Goal: Contribute content

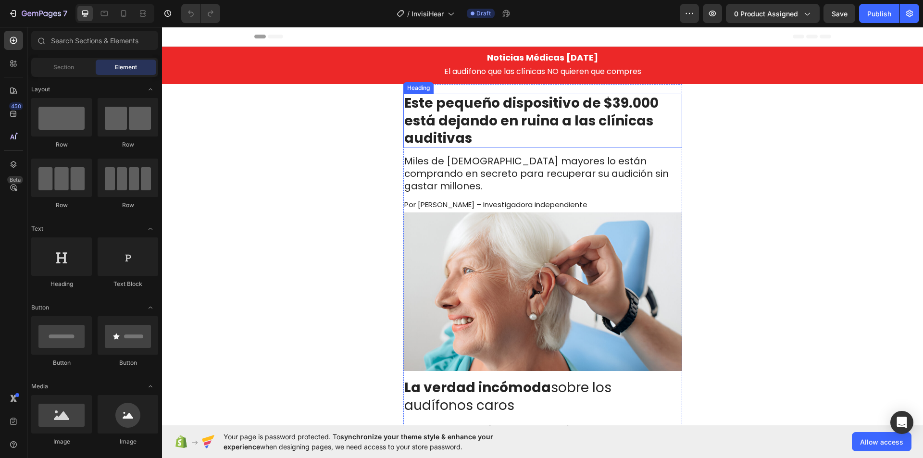
click at [609, 105] on strong "Este pequeño dispositivo de $39.000 está dejando en ruina a las clínicas auditi…" at bounding box center [531, 121] width 254 height 54
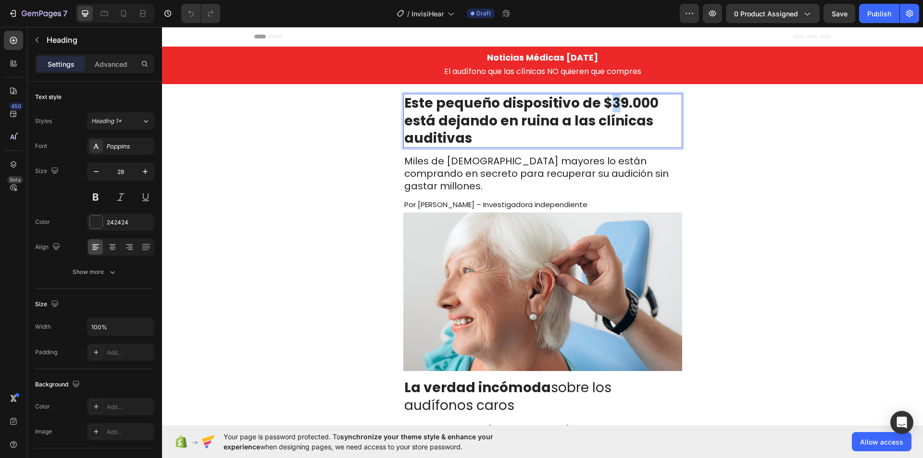
click at [611, 104] on strong "Este pequeño dispositivo de $39.000 está dejando en ruina a las clínicas auditi…" at bounding box center [531, 121] width 254 height 54
drag, startPoint x: 621, startPoint y: 106, endPoint x: 649, endPoint y: 108, distance: 27.9
click at [649, 108] on strong "Este pequeño dispositivo de $29.000 está dejando en ruina a las clínicas auditi…" at bounding box center [531, 121] width 254 height 54
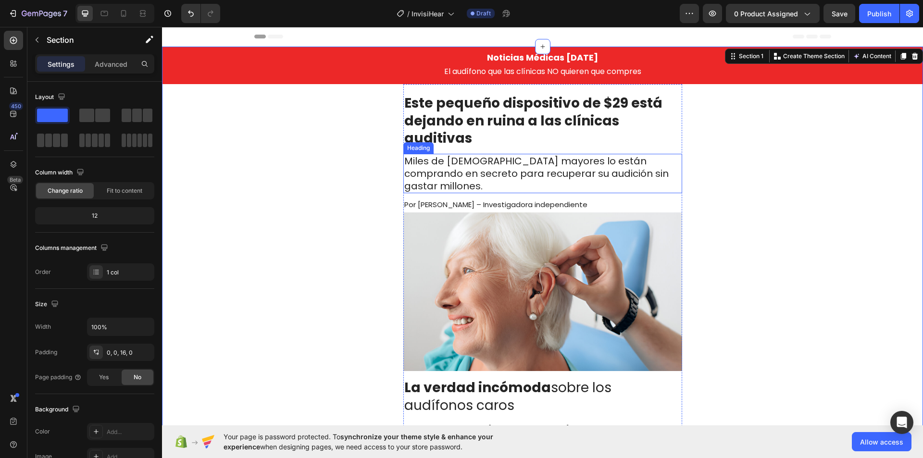
click at [526, 167] on h2 "Miles de [DEMOGRAPHIC_DATA] mayores lo están comprando en secreto para recupera…" at bounding box center [542, 173] width 279 height 39
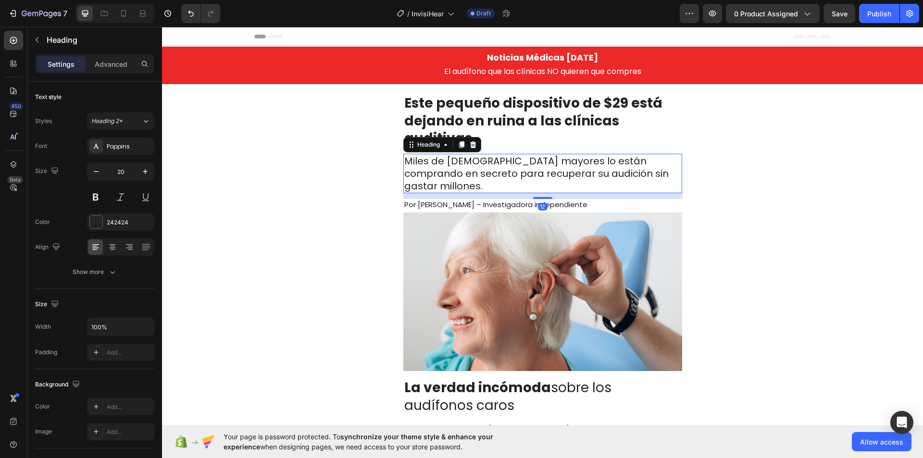
click at [526, 167] on h2 "Miles de [DEMOGRAPHIC_DATA] mayores lo están comprando en secreto para recupera…" at bounding box center [542, 173] width 279 height 39
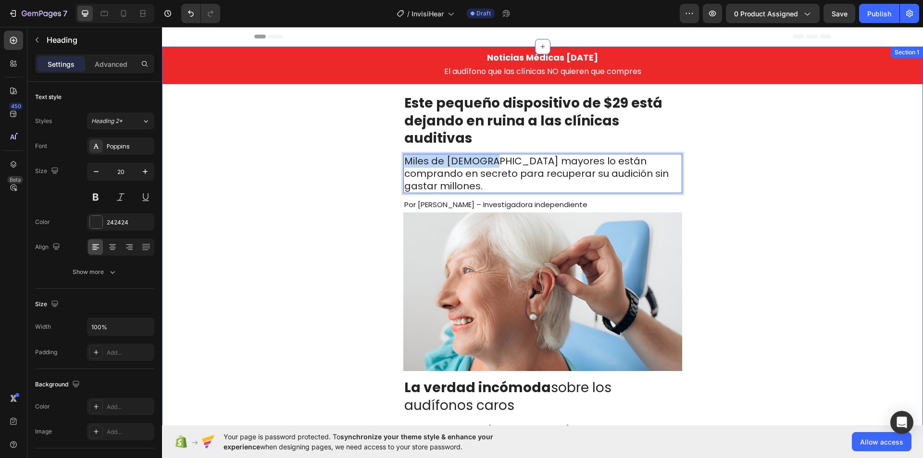
copy p "Miles de [DEMOGRAPHIC_DATA]"
drag, startPoint x: 481, startPoint y: 164, endPoint x: 376, endPoint y: 159, distance: 105.4
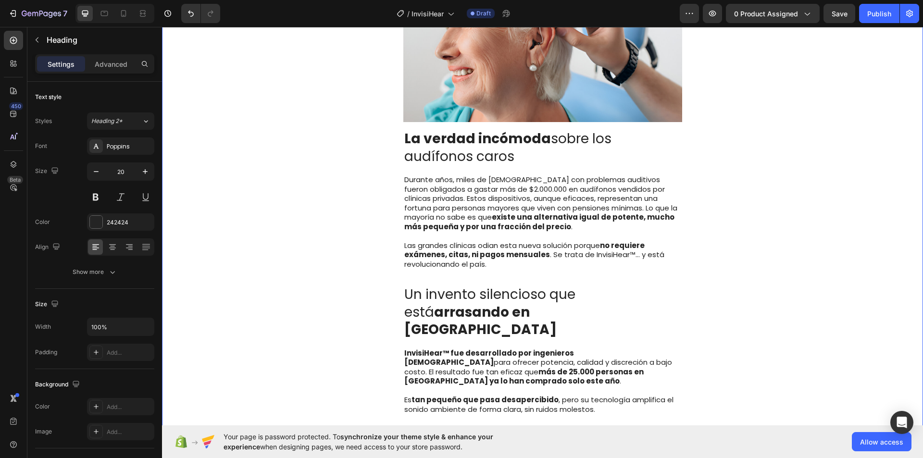
scroll to position [288, 0]
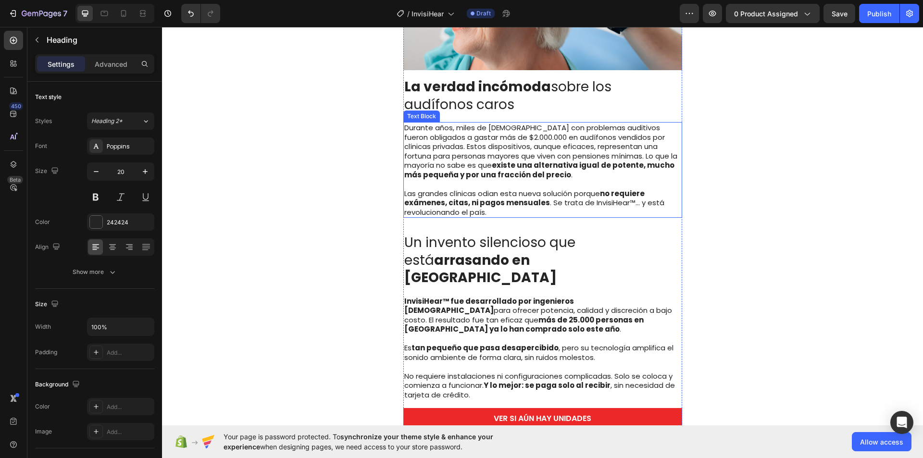
click at [473, 137] on p "Durante años, miles de [DEMOGRAPHIC_DATA] con problemas auditivos fueron obliga…" at bounding box center [542, 151] width 277 height 56
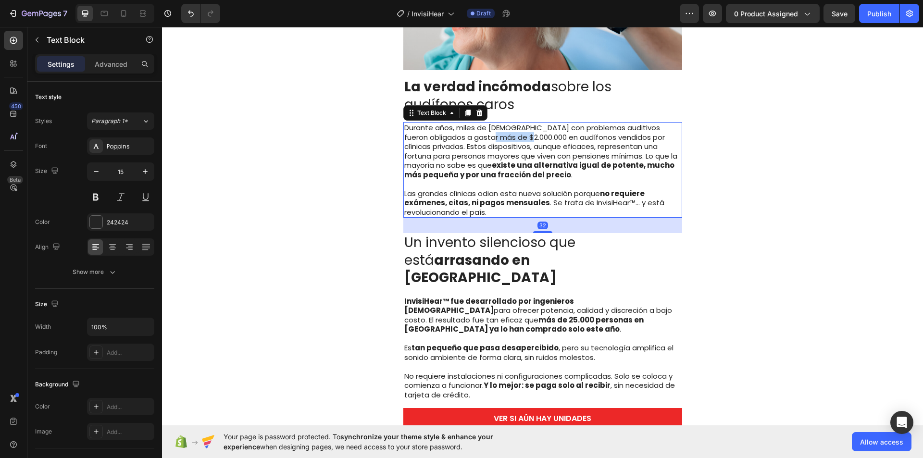
click at [473, 137] on p "Durante años, miles de [DEMOGRAPHIC_DATA] con problemas auditivos fueron obliga…" at bounding box center [542, 151] width 277 height 56
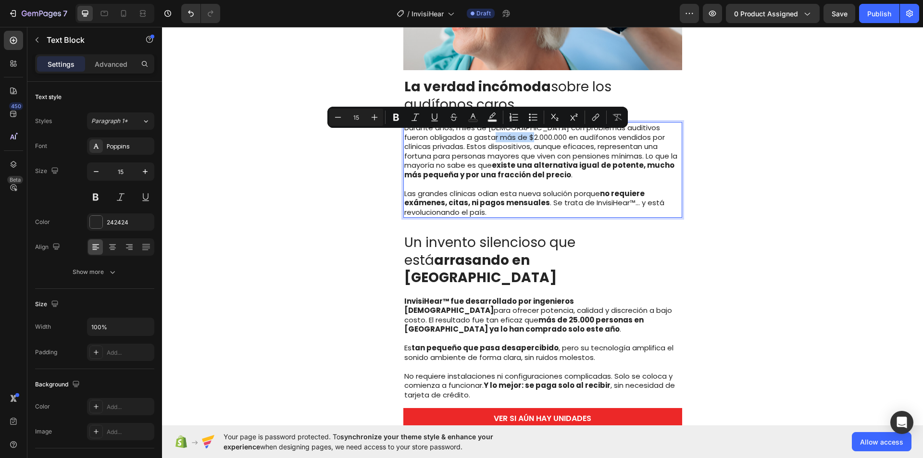
click at [477, 138] on p "Durante años, miles de [DEMOGRAPHIC_DATA] con problemas auditivos fueron obliga…" at bounding box center [542, 151] width 277 height 56
click at [464, 138] on p "Durante años, miles de [DEMOGRAPHIC_DATA] con problemas auditivos fueron obliga…" at bounding box center [542, 151] width 277 height 56
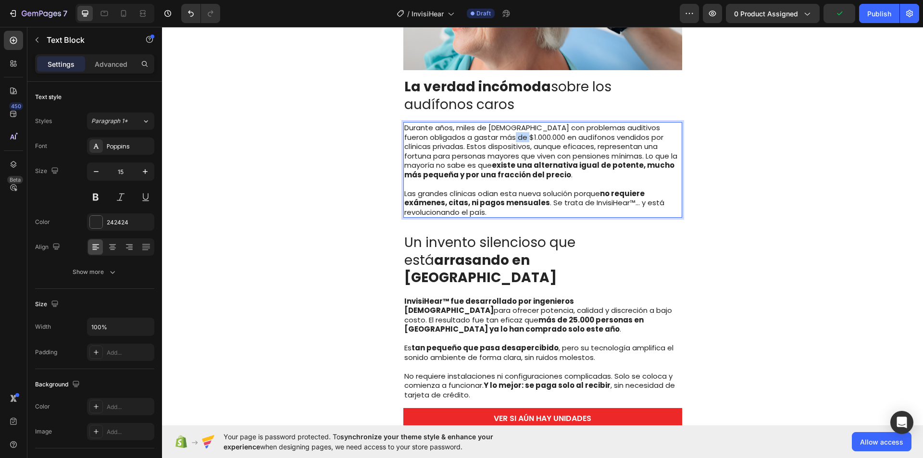
drag, startPoint x: 478, startPoint y: 139, endPoint x: 492, endPoint y: 138, distance: 14.5
click at [492, 138] on p "Durante años, miles de [DEMOGRAPHIC_DATA] con problemas auditivos fueron obliga…" at bounding box center [542, 151] width 277 height 56
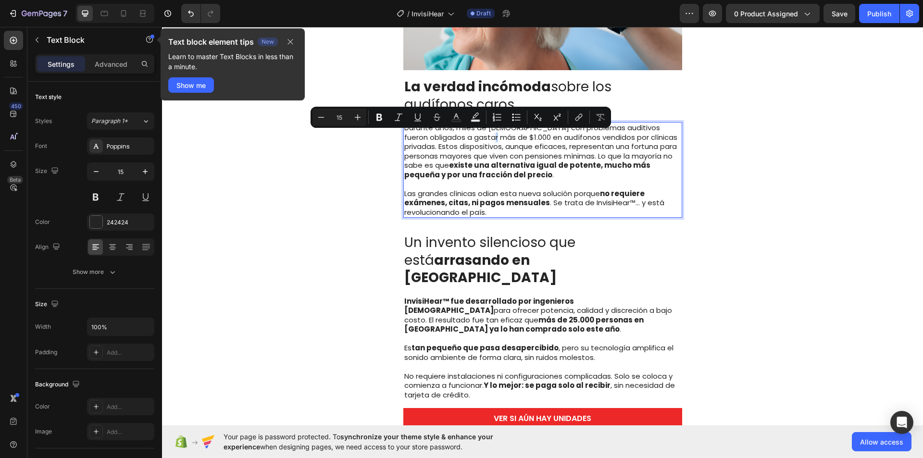
click at [461, 139] on p "Durante años, miles de [DEMOGRAPHIC_DATA] con problemas auditivos fueron obliga…" at bounding box center [542, 151] width 277 height 56
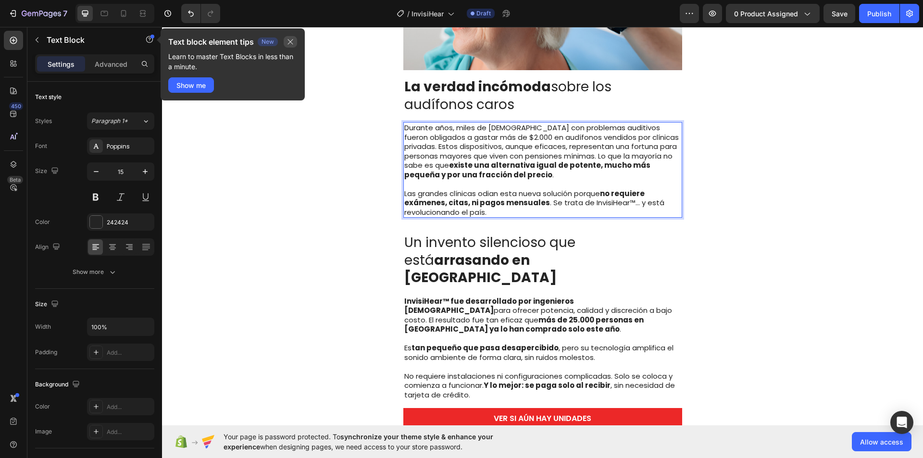
drag, startPoint x: 290, startPoint y: 43, endPoint x: 199, endPoint y: 41, distance: 91.3
click at [290, 43] on icon "button" at bounding box center [291, 42] width 8 height 8
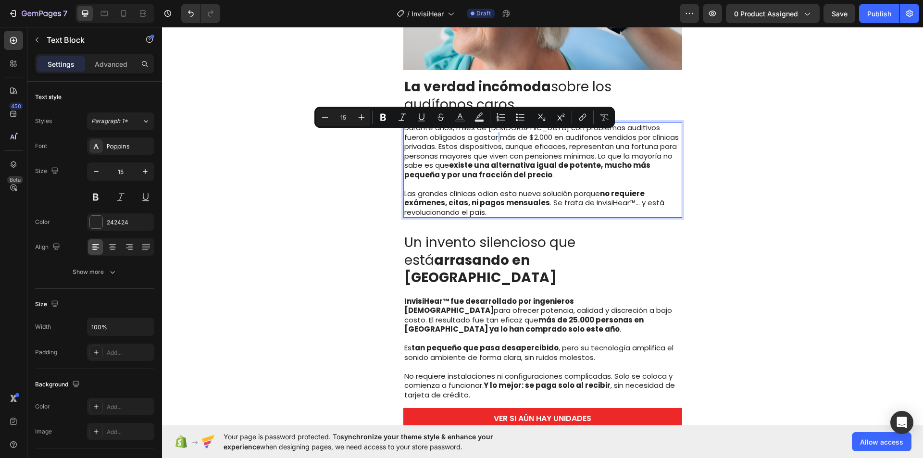
drag, startPoint x: 462, startPoint y: 137, endPoint x: 467, endPoint y: 138, distance: 5.4
click at [467, 138] on p "Durante años, miles de [DEMOGRAPHIC_DATA] con problemas auditivos fueron obliga…" at bounding box center [542, 151] width 277 height 56
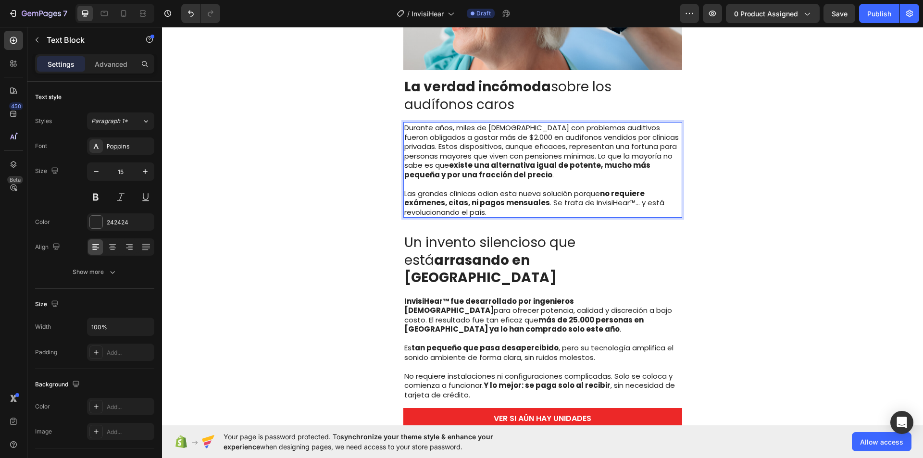
click at [468, 138] on p "Durante años, miles de [DEMOGRAPHIC_DATA] con problemas auditivos fueron obliga…" at bounding box center [542, 151] width 277 height 56
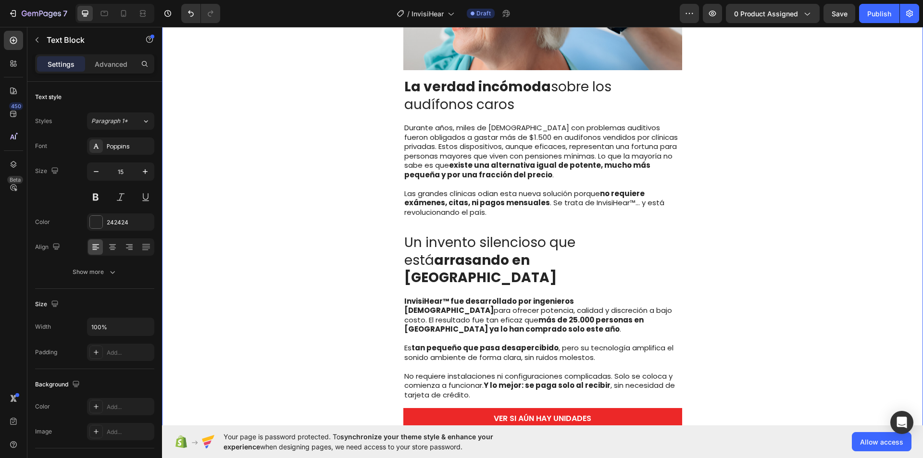
click at [781, 151] on div "Noticias Médicas [DATE] Heading El audífono que las clínicas NO quieren que com…" at bounding box center [542, 298] width 761 height 1081
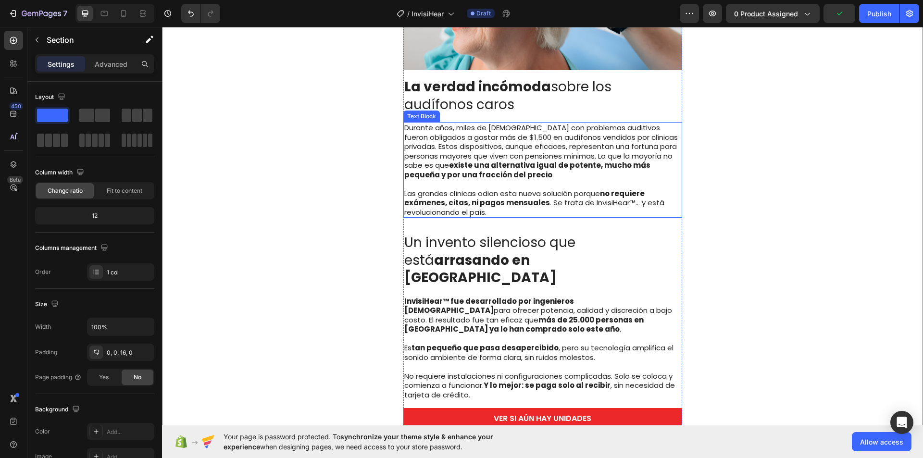
click at [466, 143] on p "Durante años, miles de [DEMOGRAPHIC_DATA] con problemas auditivos fueron obliga…" at bounding box center [542, 151] width 277 height 56
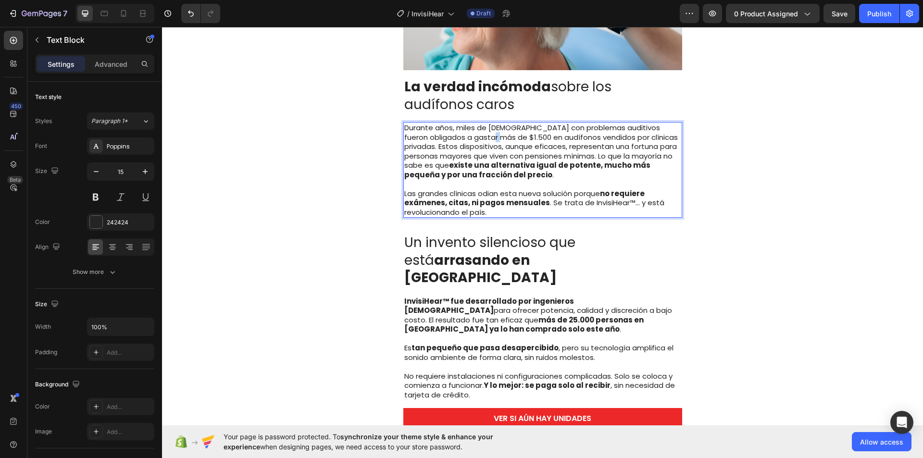
drag, startPoint x: 460, startPoint y: 136, endPoint x: 465, endPoint y: 139, distance: 6.4
click at [465, 139] on p "Durante años, miles de [DEMOGRAPHIC_DATA] con problemas auditivos fueron obliga…" at bounding box center [542, 151] width 277 height 56
click at [705, 137] on div "Noticias Médicas [DATE] Heading El audífono que las clínicas NO quieren que com…" at bounding box center [542, 298] width 761 height 1081
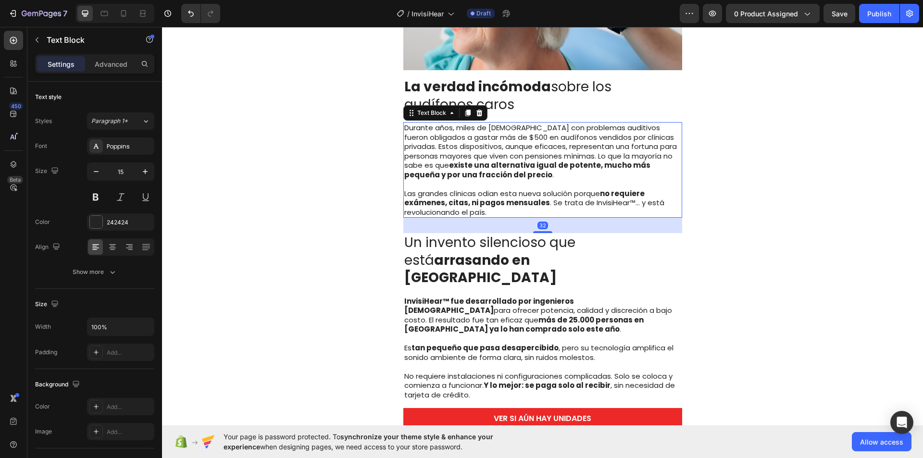
click at [514, 126] on p "Durante años, miles de [DEMOGRAPHIC_DATA] con problemas auditivos fueron obliga…" at bounding box center [542, 151] width 277 height 56
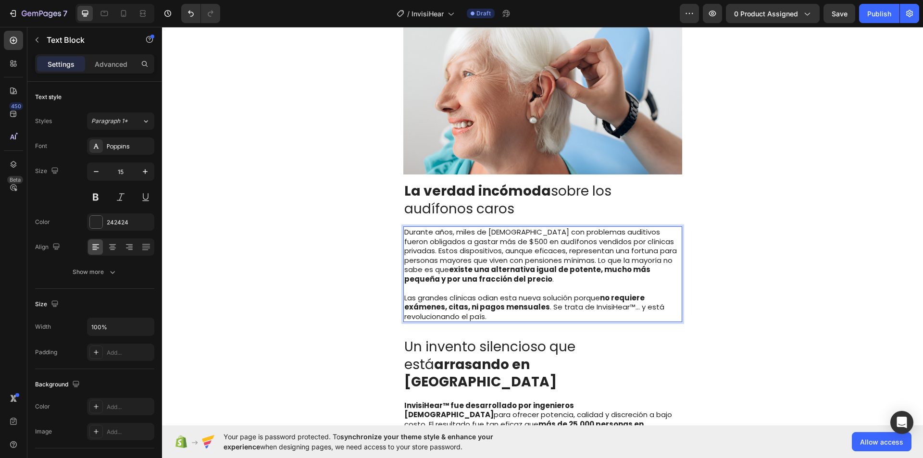
scroll to position [96, 0]
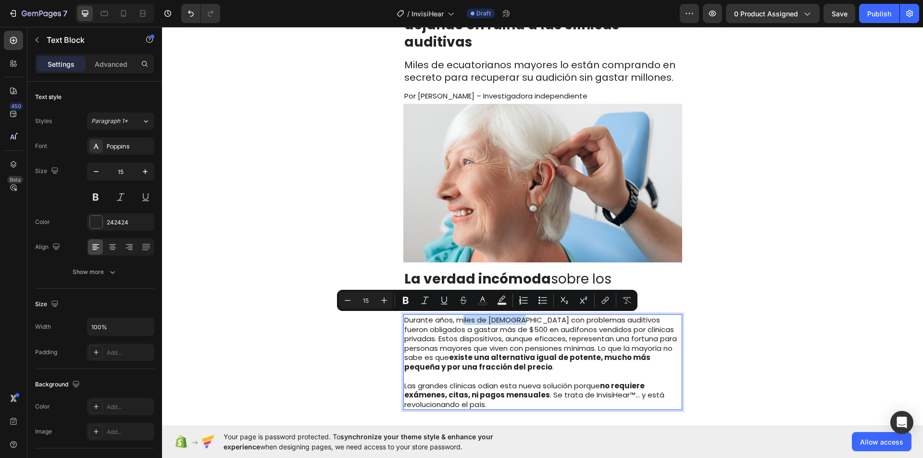
drag, startPoint x: 457, startPoint y: 318, endPoint x: 515, endPoint y: 321, distance: 58.2
click at [515, 321] on p "Durante años, miles de [DEMOGRAPHIC_DATA] con problemas auditivos fueron obliga…" at bounding box center [542, 343] width 277 height 56
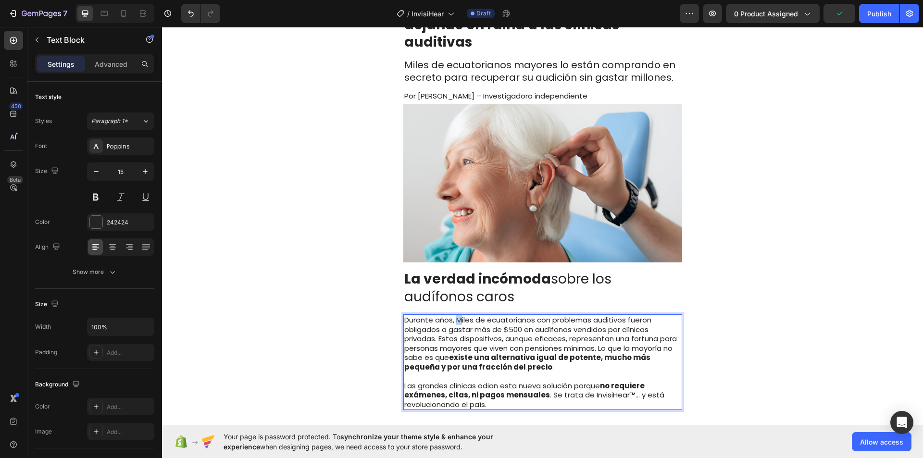
click at [455, 320] on p "Durante años, Miles de ecuatorianos con problemas auditivos fueron obligados a …" at bounding box center [542, 343] width 277 height 56
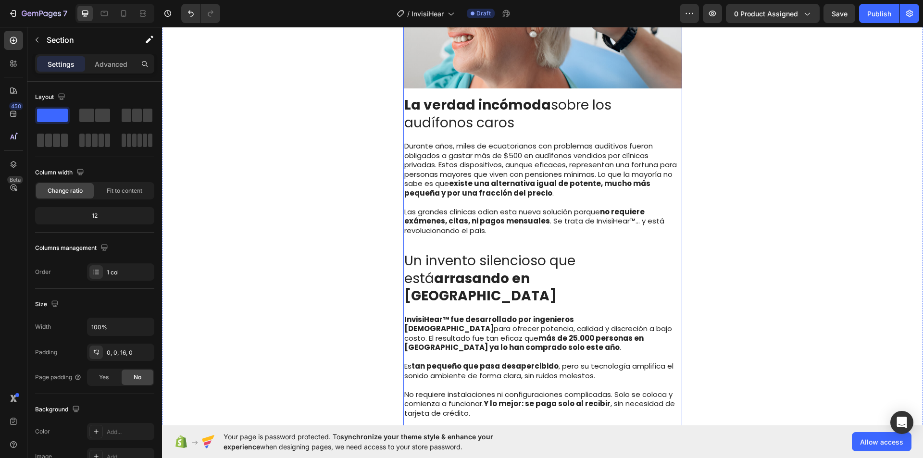
scroll to position [385, 0]
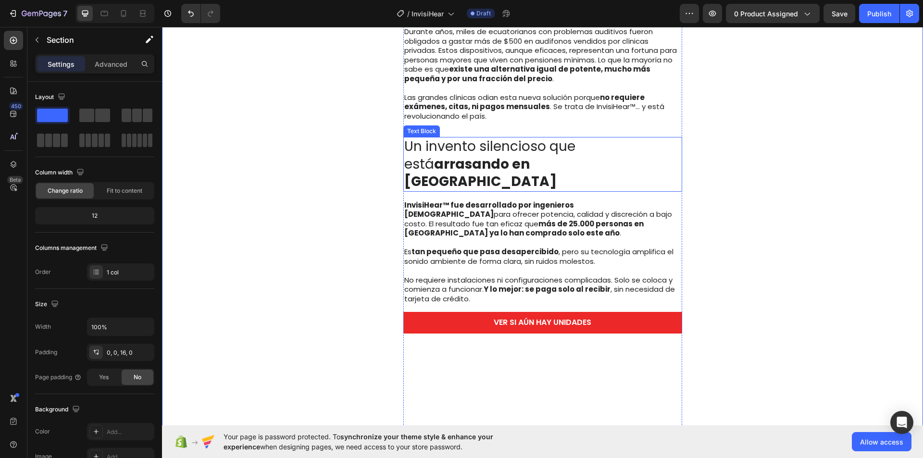
click at [510, 165] on strong "arrasando en [GEOGRAPHIC_DATA]" at bounding box center [480, 173] width 152 height 36
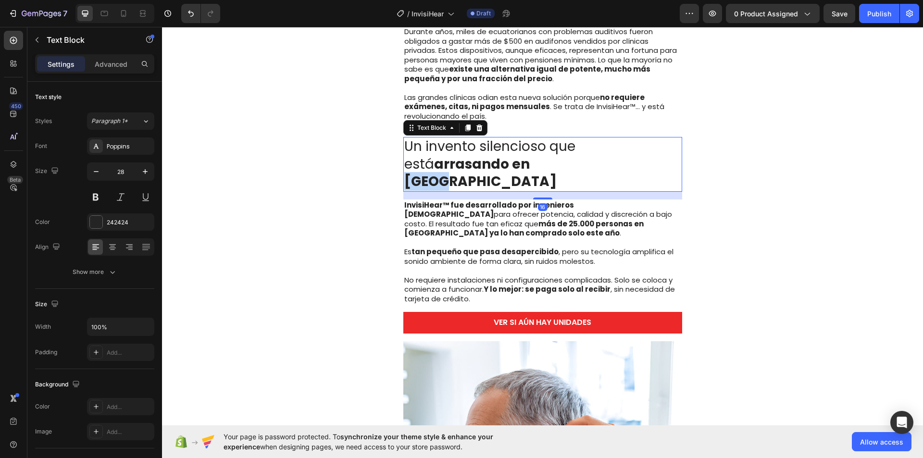
click at [510, 165] on strong "arrasando en [GEOGRAPHIC_DATA]" at bounding box center [480, 173] width 152 height 36
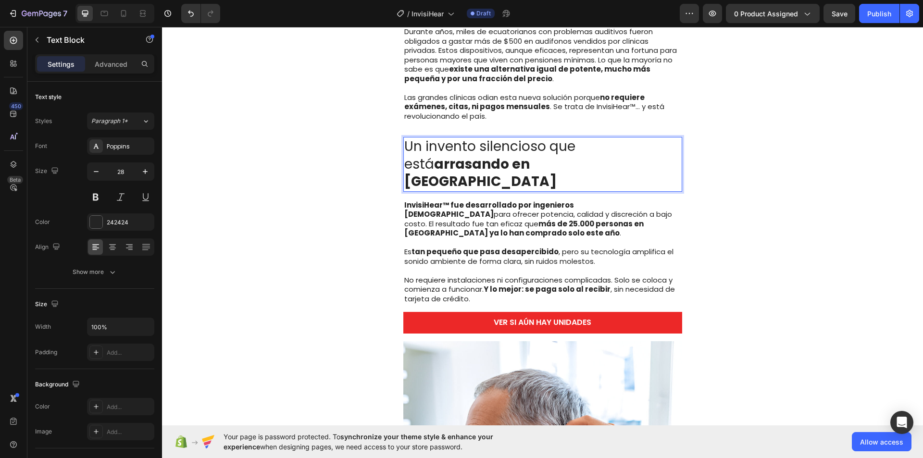
click at [739, 168] on div "Noticias Médicas [DATE] Heading El audífono que las clínicas NO quieren que com…" at bounding box center [542, 202] width 761 height 1081
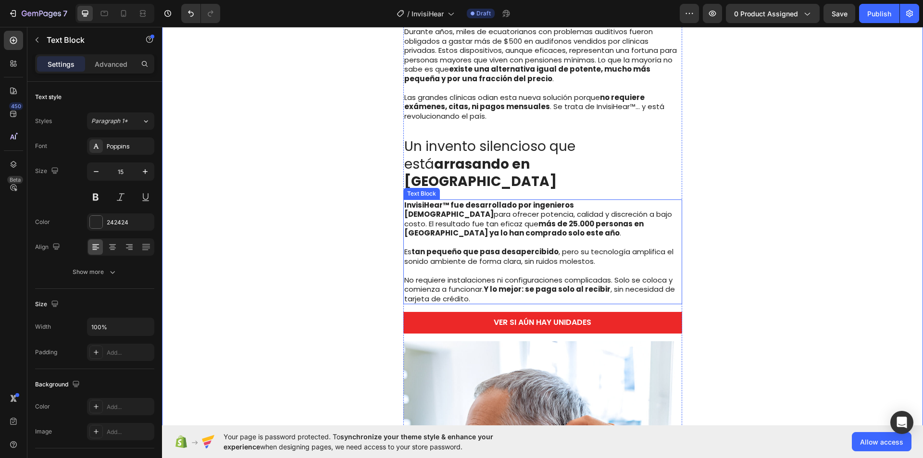
click at [464, 219] on strong "más de 25.000 personas en [GEOGRAPHIC_DATA] ya lo han comprado solo este año" at bounding box center [523, 229] width 239 height 20
drag, startPoint x: 503, startPoint y: 207, endPoint x: 522, endPoint y: 209, distance: 18.8
click at [522, 219] on strong "más de 25.000 personas en [GEOGRAPHIC_DATA] ya lo han comprado solo este año" at bounding box center [523, 229] width 239 height 20
drag, startPoint x: 430, startPoint y: 208, endPoint x: 437, endPoint y: 210, distance: 7.0
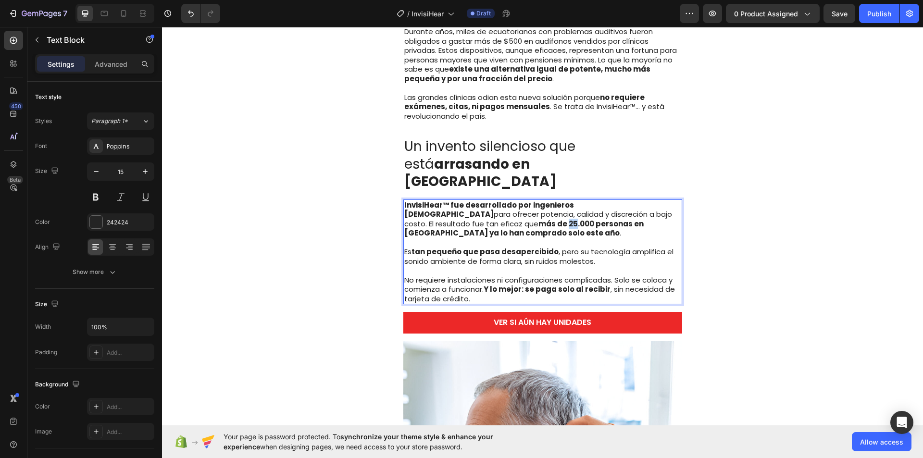
click at [437, 219] on strong "más de 25.000 personas en [GEOGRAPHIC_DATA] ya lo han comprado solo este año" at bounding box center [523, 229] width 239 height 20
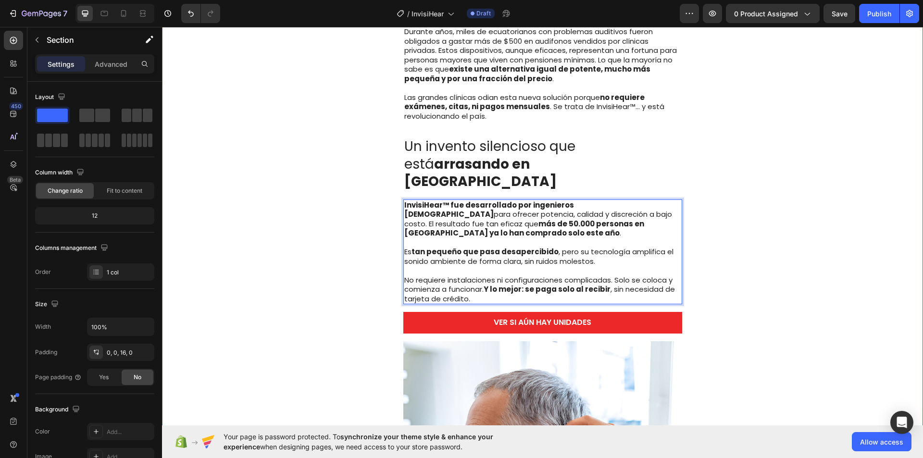
click at [799, 182] on div "Noticias Médicas [DATE] Heading El audífono que las clínicas NO quieren que com…" at bounding box center [542, 202] width 761 height 1081
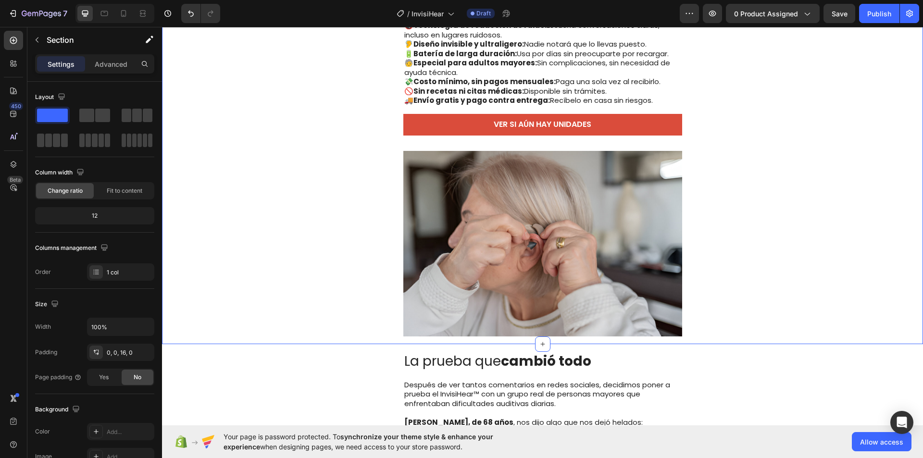
scroll to position [961, 0]
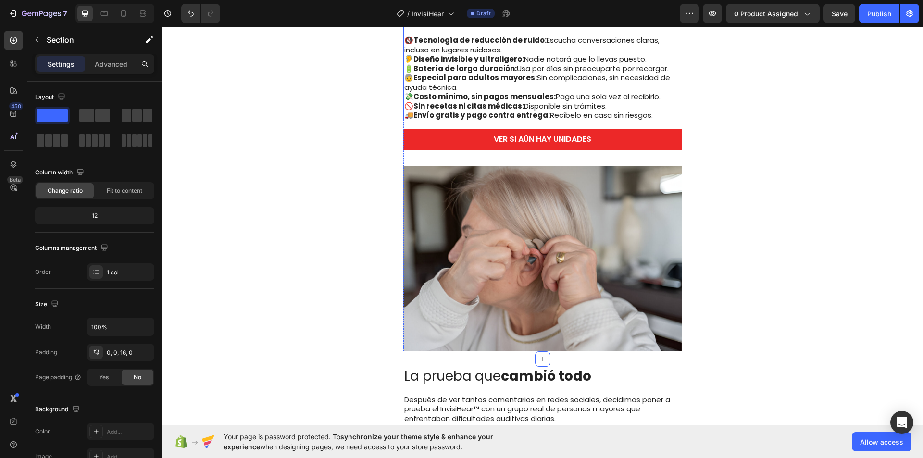
click at [490, 110] on strong "Envío gratis y pago contra entrega:" at bounding box center [481, 115] width 137 height 10
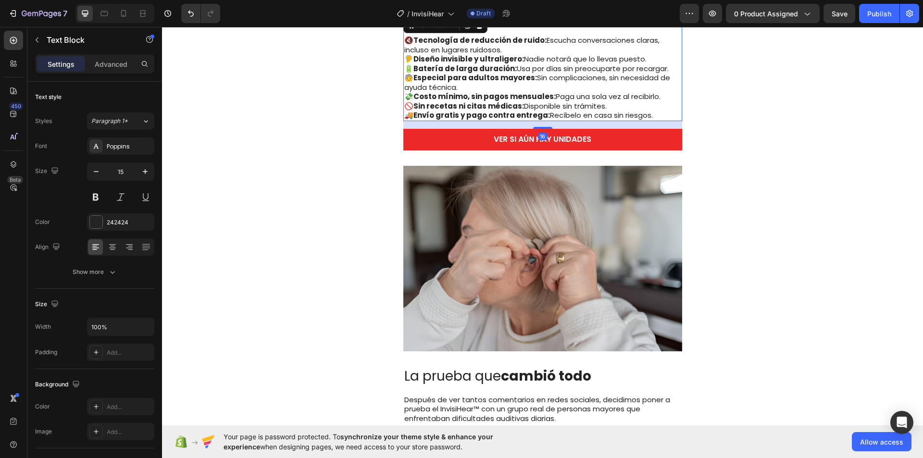
click at [490, 110] on strong "Envío gratis y pago contra entrega:" at bounding box center [481, 115] width 137 height 10
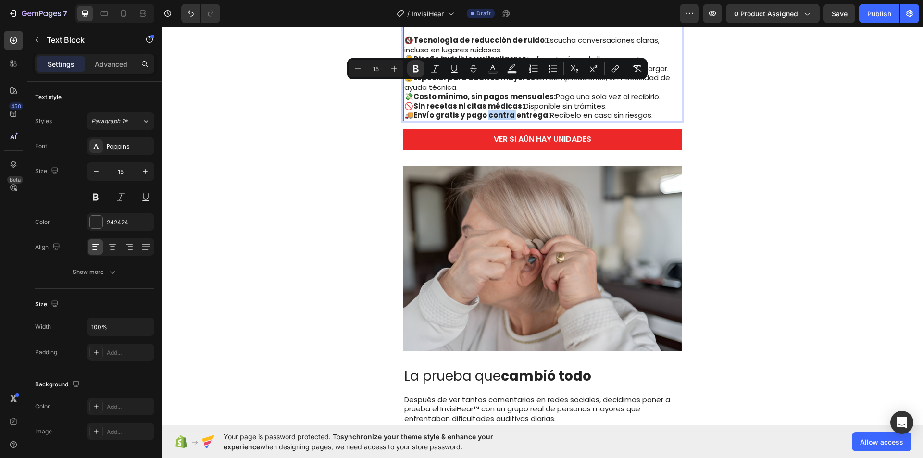
click at [486, 110] on strong "Envío gratis y pago contra entrega:" at bounding box center [481, 115] width 137 height 10
click at [483, 110] on strong "Envío gratis y pago contra entrega:" at bounding box center [481, 115] width 137 height 10
click at [478, 110] on strong "Envío gratis y pago contra entrega:" at bounding box center [481, 115] width 137 height 10
drag, startPoint x: 478, startPoint y: 92, endPoint x: 538, endPoint y: 91, distance: 60.1
click at [538, 110] on strong "Envío gratis y pago contra entrega:" at bounding box center [481, 115] width 137 height 10
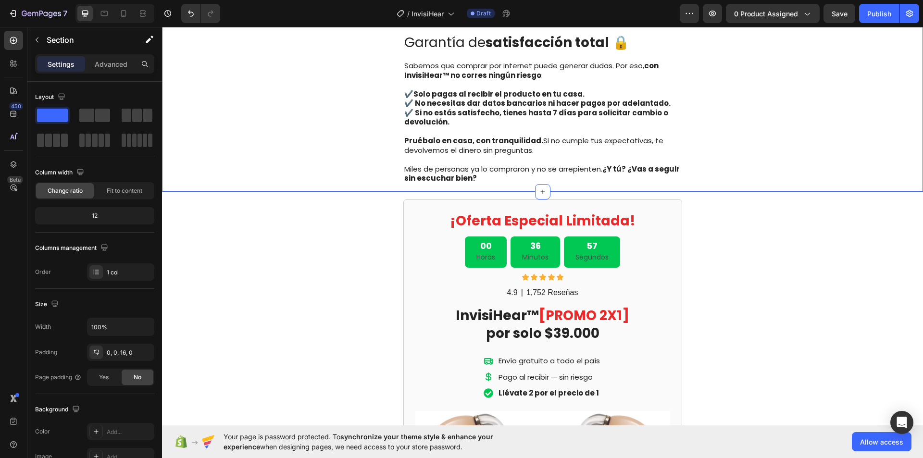
scroll to position [1827, 0]
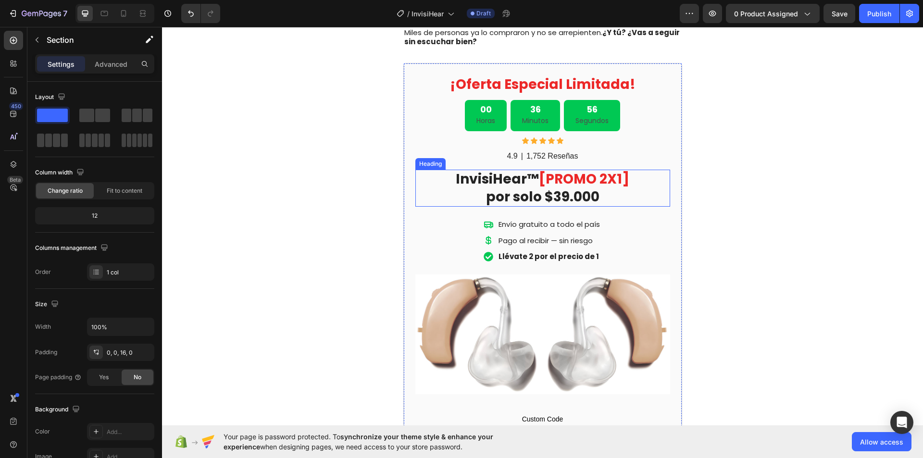
click at [572, 189] on strong "por solo $39.000" at bounding box center [542, 196] width 113 height 19
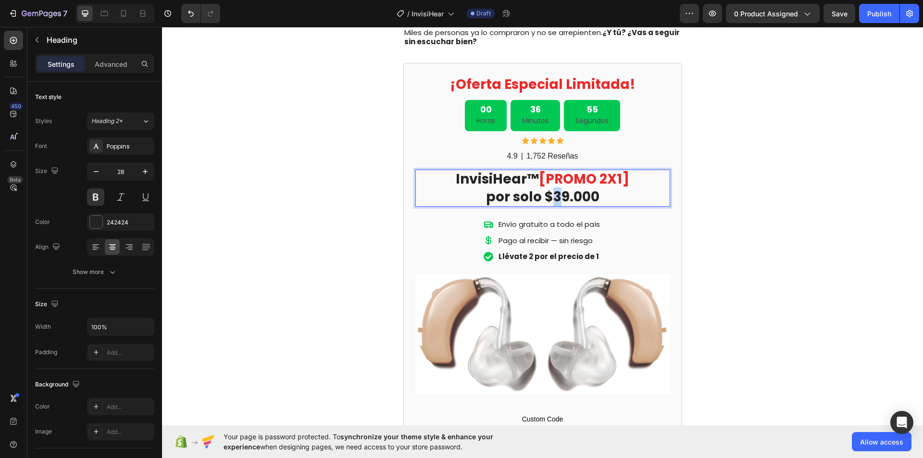
click at [555, 200] on strong "por solo $39.000" at bounding box center [542, 196] width 113 height 19
drag, startPoint x: 564, startPoint y: 201, endPoint x: 598, endPoint y: 200, distance: 34.1
click at [598, 200] on p "InvisiHear™ [PROMO 2X1] por solo $29.000" at bounding box center [542, 188] width 253 height 35
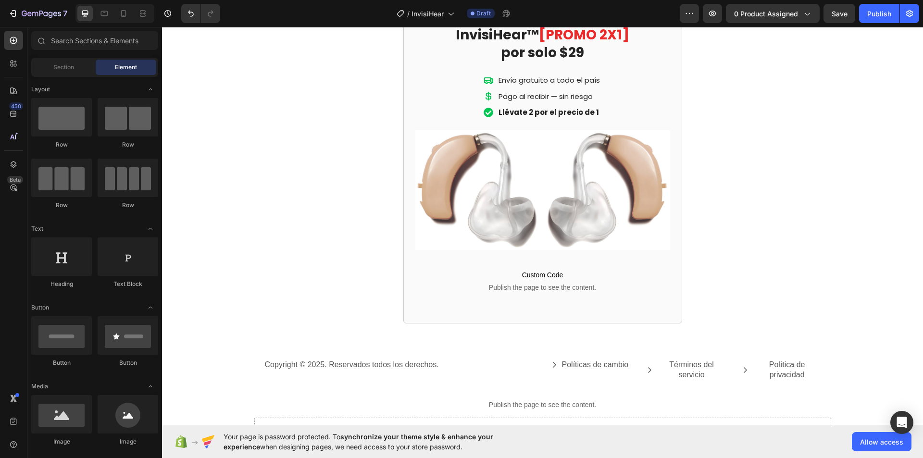
scroll to position [2115, 0]
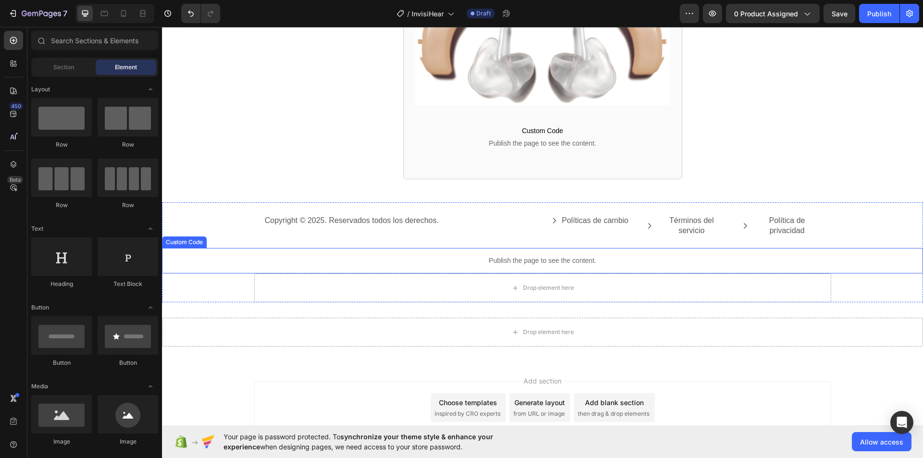
click at [541, 269] on div "Publish the page to see the content." at bounding box center [542, 260] width 761 height 25
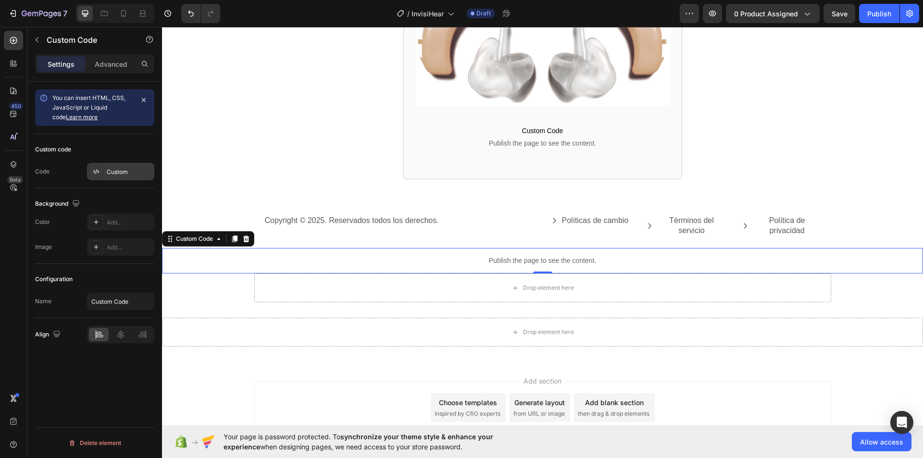
click at [113, 172] on div "Custom" at bounding box center [129, 172] width 45 height 9
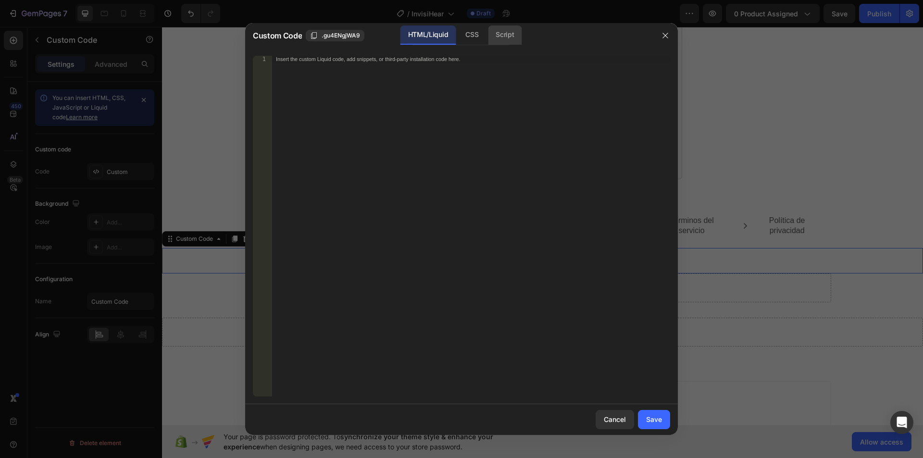
click at [515, 38] on div "Script" at bounding box center [505, 34] width 34 height 19
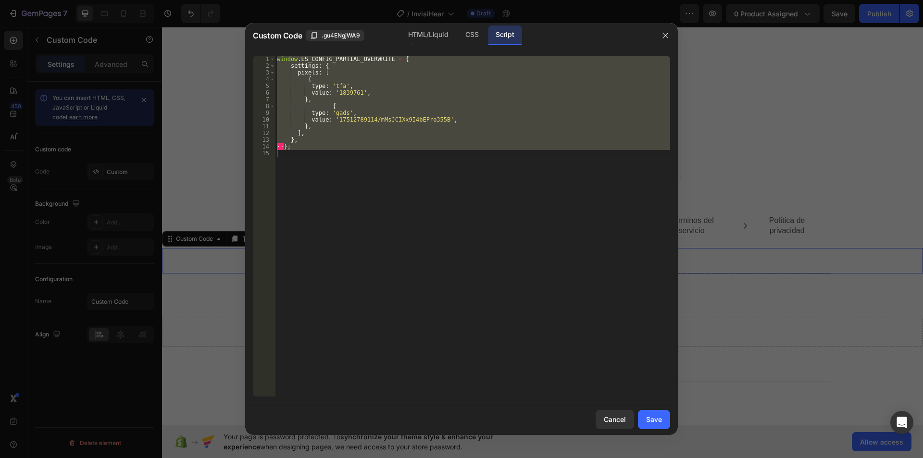
click at [395, 120] on div "window . ES_CONFIG_PARTIAL_OVERWRITE = { settings : { pixels : [ { type : 'tfa'…" at bounding box center [472, 226] width 395 height 341
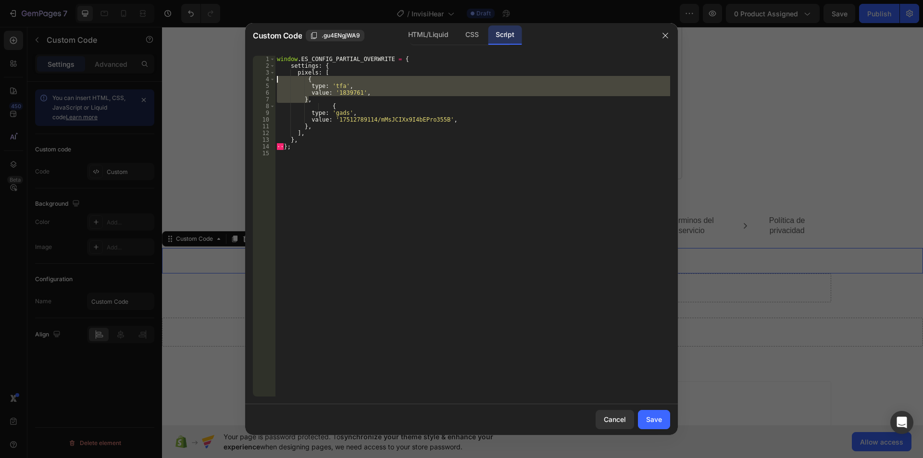
drag, startPoint x: 327, startPoint y: 100, endPoint x: 209, endPoint y: 79, distance: 120.2
click at [209, 79] on div "Custom Code .gu4ENgjWA9 HTML/Liquid CSS Script value: '17512789114/mMsJCIXx9I4b…" at bounding box center [461, 229] width 923 height 458
type textarea "{ type: 'tfa',"
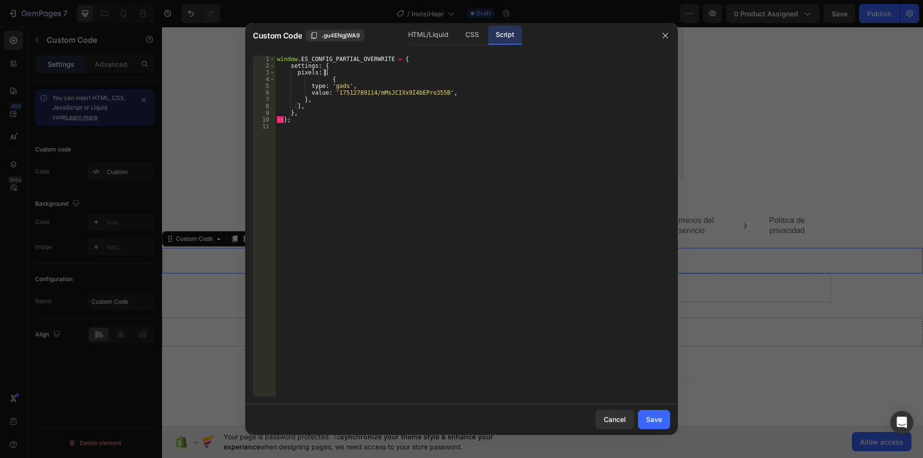
click at [360, 94] on div "window . ES_CONFIG_PARTIAL_OVERWRITE = { settings : { pixels : [ { type : 'gads…" at bounding box center [472, 233] width 395 height 354
click at [369, 94] on div "window . ES_CONFIG_PARTIAL_OVERWRITE = { settings : { pixels : [ { type : 'gads…" at bounding box center [472, 226] width 395 height 341
click at [365, 92] on div "window . ES_CONFIG_PARTIAL_OVERWRITE = { settings : { pixels : [ { type : 'gads…" at bounding box center [472, 233] width 395 height 354
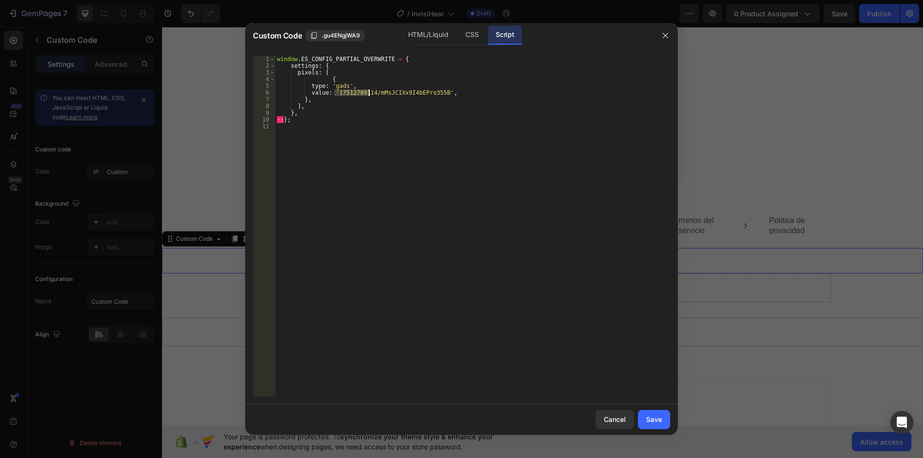
click at [365, 92] on div "window . ES_CONFIG_PARTIAL_OVERWRITE = { settings : { pixels : [ { type : 'gads…" at bounding box center [472, 233] width 395 height 354
paste textarea "832945"
click at [432, 91] on div "window . ES_CONFIG_PARTIAL_OVERWRITE = { settings : { pixels : [ { type : 'gads…" at bounding box center [472, 233] width 395 height 354
paste textarea "iqpHCJDW8Y4bELG_4p"
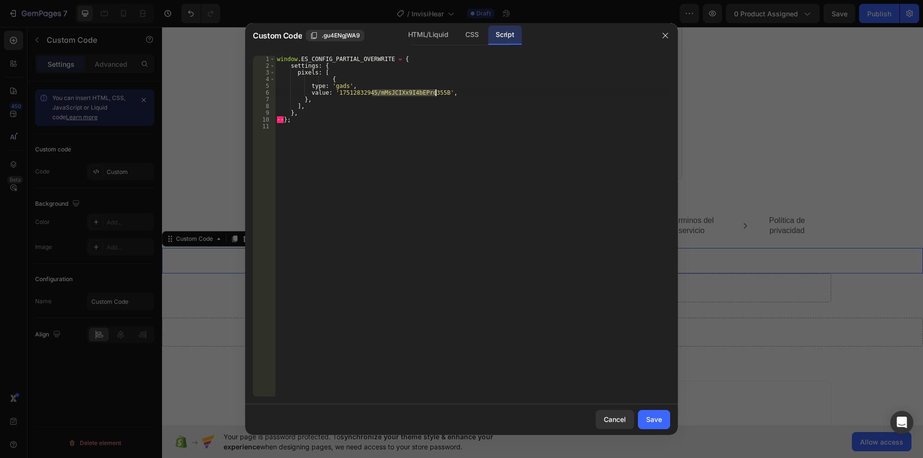
paste textarea "iqpHCJDW8Y4bELG_4p"
type textarea "value: '17512832945/iqpHCJDW8Y4bELG_4p5B',"
click at [659, 422] on div "Save" at bounding box center [654, 419] width 16 height 10
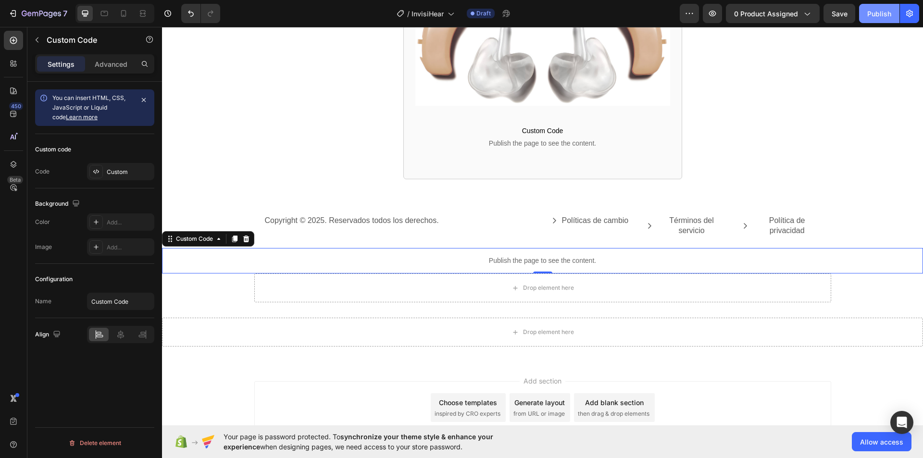
click at [890, 9] on div "Publish" at bounding box center [879, 14] width 24 height 10
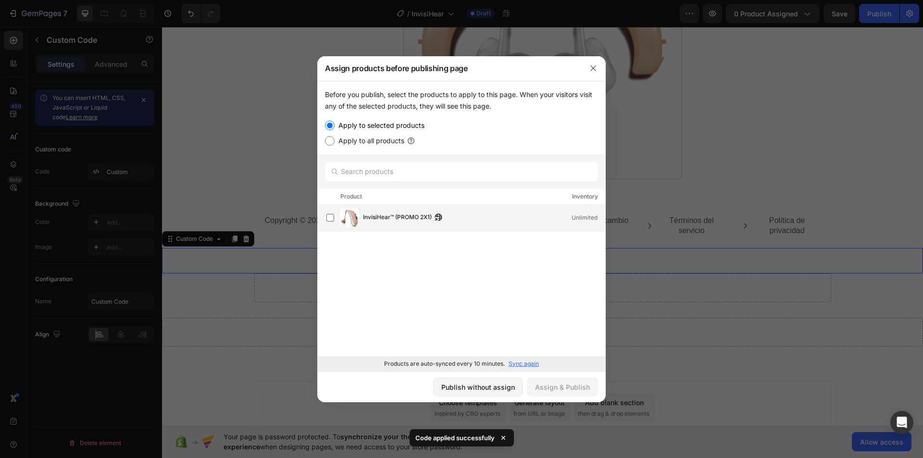
click at [404, 221] on span "InvisiHear™ (PROMO 2X1)" at bounding box center [397, 217] width 69 height 11
click at [561, 386] on div "Assign & Publish" at bounding box center [562, 387] width 55 height 10
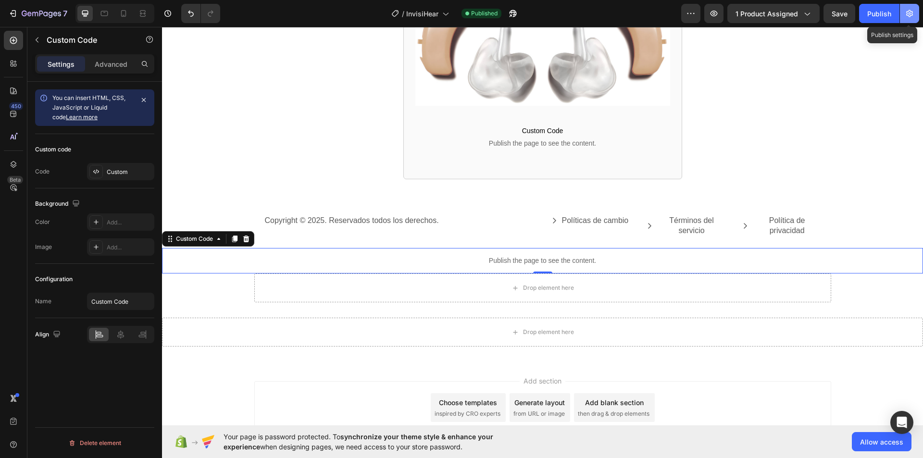
click at [905, 12] on icon "button" at bounding box center [910, 14] width 10 height 10
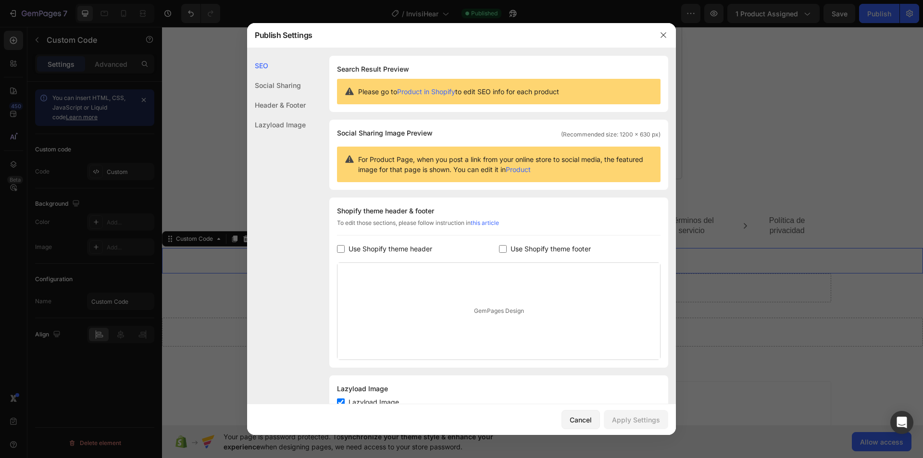
drag, startPoint x: 403, startPoint y: 238, endPoint x: 403, endPoint y: 247, distance: 9.1
click at [403, 239] on div "Shopify theme header & footer To edit those sections, please follow instruction…" at bounding box center [498, 283] width 339 height 170
click at [403, 248] on span "Use Shopify theme header" at bounding box center [391, 249] width 84 height 12
checkbox input "true"
click at [570, 250] on span "Use Shopify theme footer" at bounding box center [551, 249] width 80 height 12
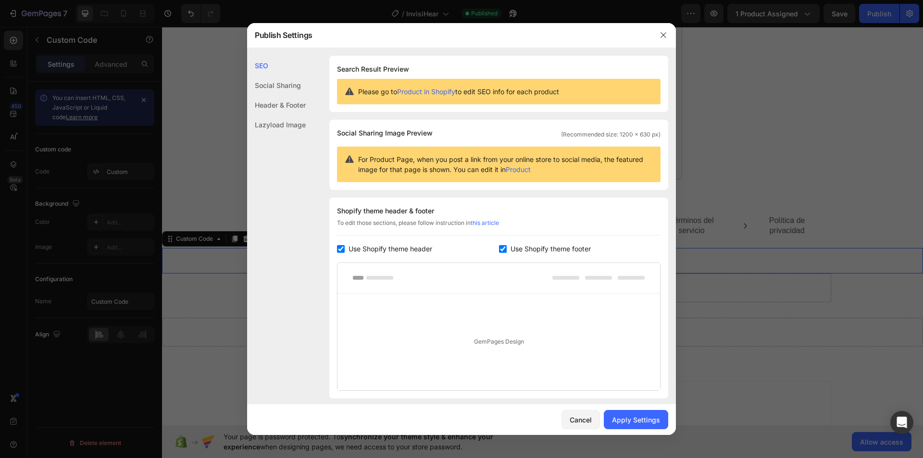
checkbox input "true"
click at [638, 424] on div "Apply Settings" at bounding box center [636, 420] width 48 height 10
click at [403, 249] on span "Use Shopify theme header" at bounding box center [391, 249] width 84 height 12
checkbox input "false"
click at [556, 251] on span "Use Shopify theme footer" at bounding box center [551, 249] width 80 height 12
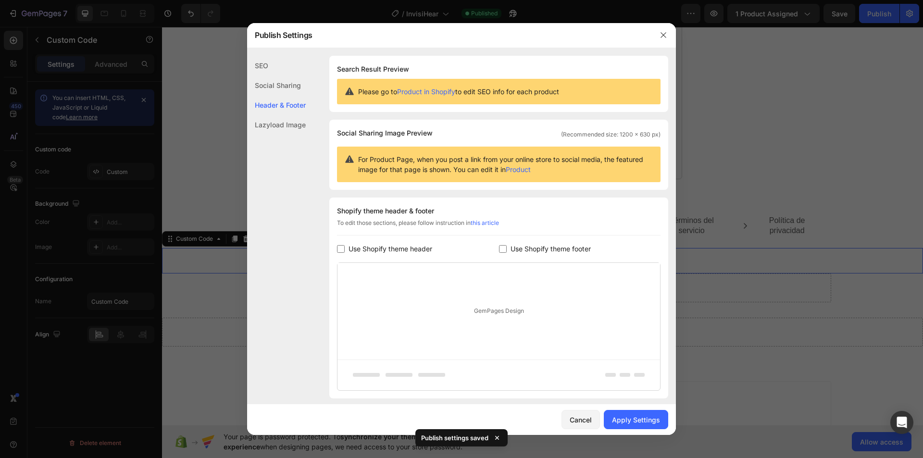
checkbox input "false"
click at [653, 418] on div "Apply Settings" at bounding box center [636, 420] width 48 height 10
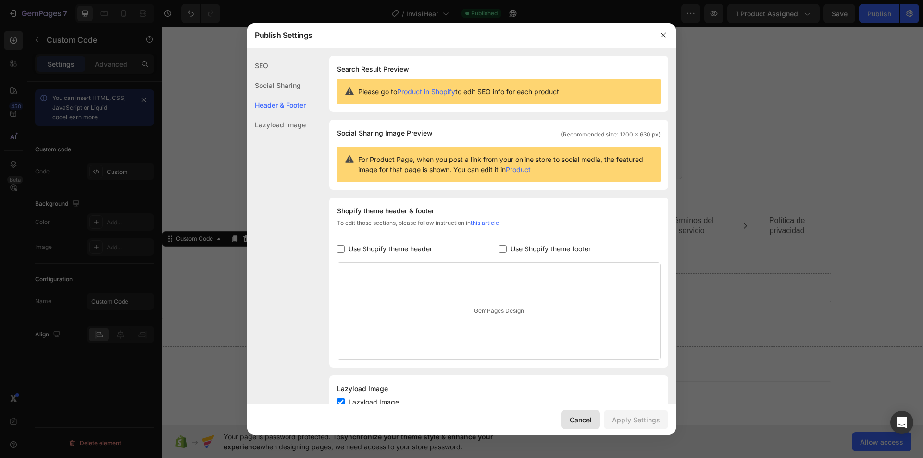
drag, startPoint x: 584, startPoint y: 428, endPoint x: 360, endPoint y: 390, distance: 227.1
click at [584, 428] on button "Cancel" at bounding box center [580, 419] width 38 height 19
